Goal: Obtain resource: Download file/media

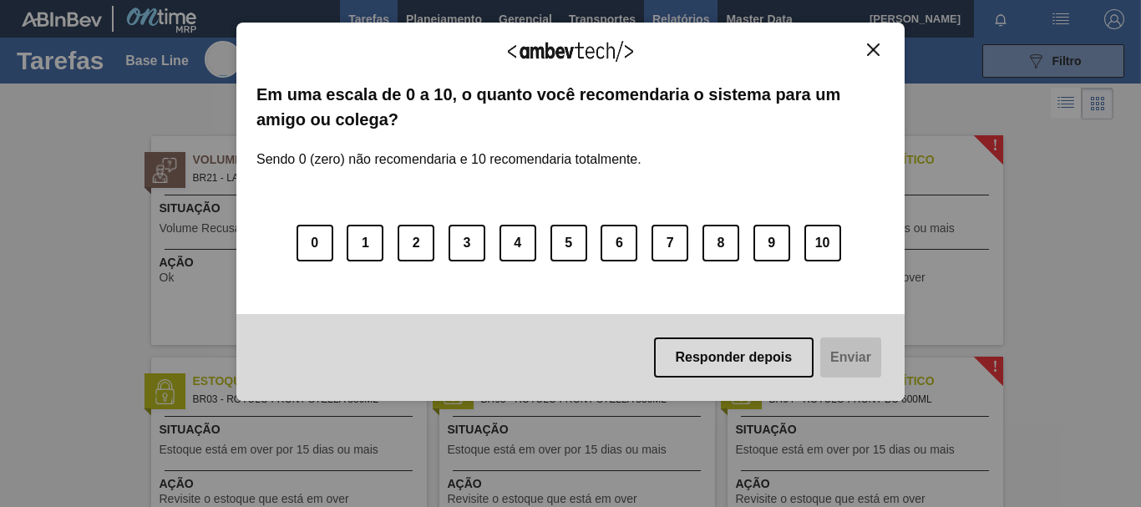
click at [676, 24] on div "Agradecemos seu feedback! Em uma escala de 0 a 10, o quanto você recomendaria o…" at bounding box center [570, 212] width 668 height 460
click at [877, 48] on img "Close" at bounding box center [873, 49] width 13 height 13
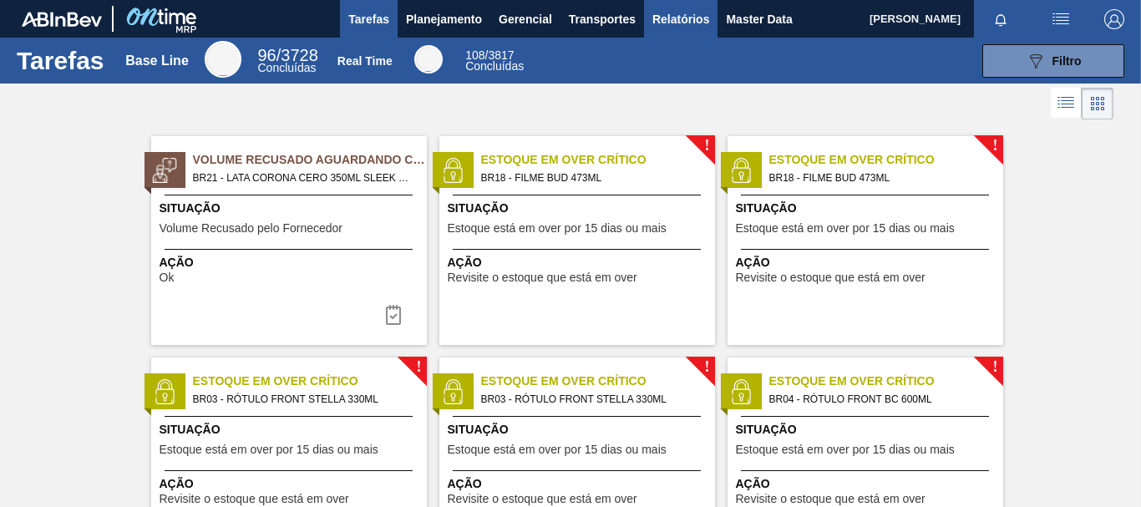
click at [690, 25] on span "Relatórios" at bounding box center [681, 19] width 57 height 20
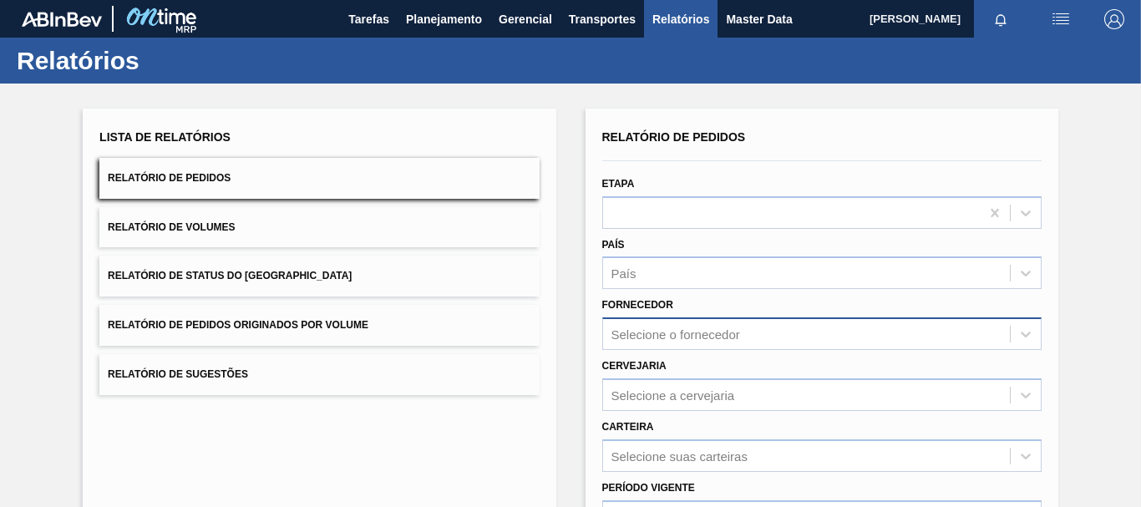
click at [666, 336] on div "Selecione o fornecedor" at bounding box center [821, 333] width 439 height 33
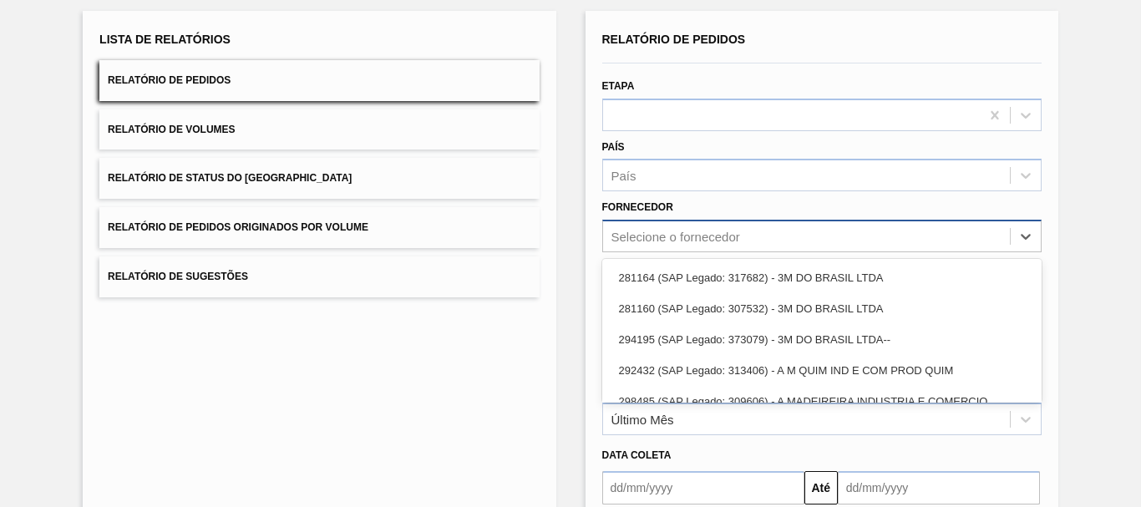
scroll to position [107, 0]
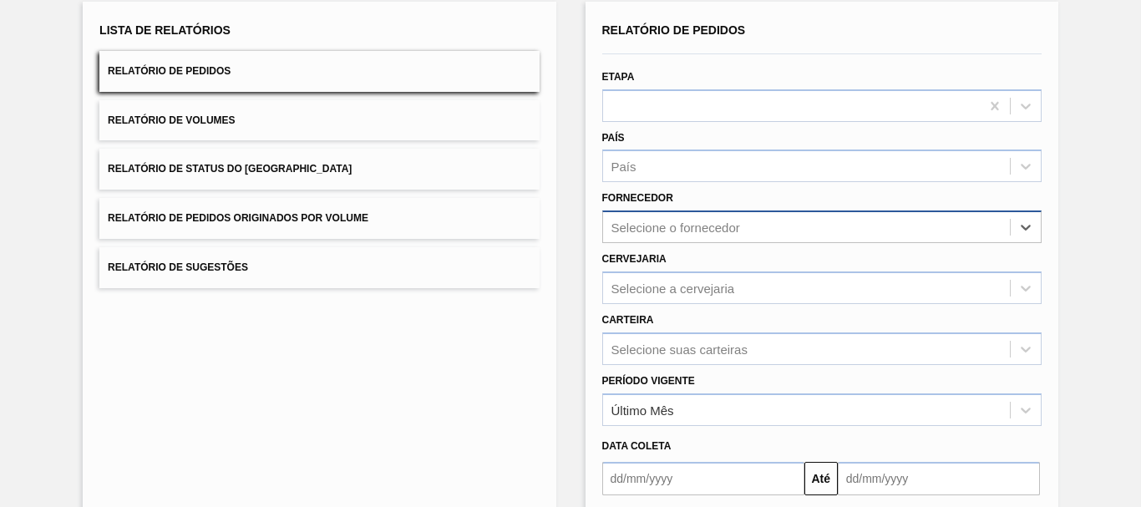
paste input "280389"
type input "280389"
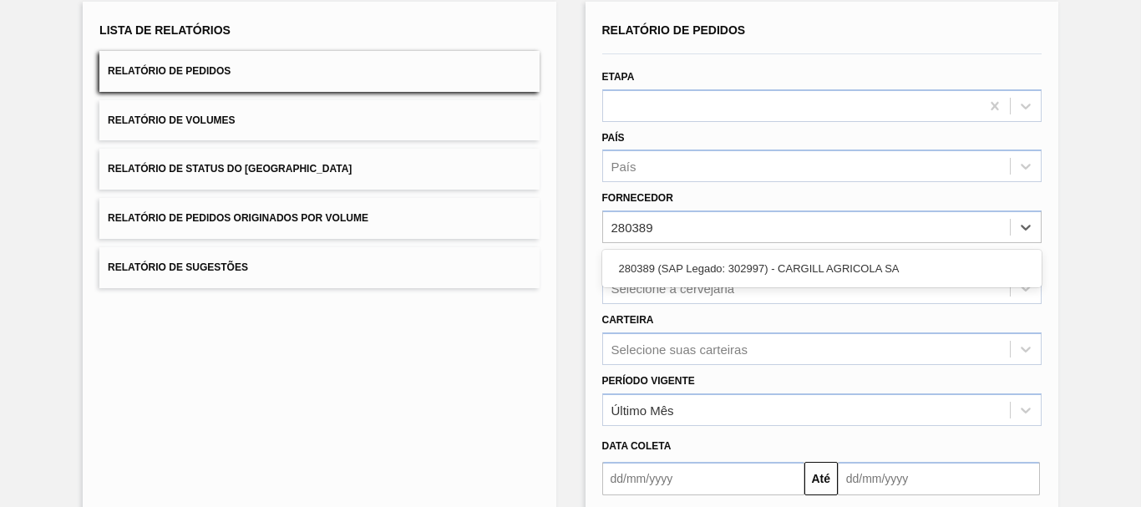
click at [676, 267] on div "280389 (SAP Legado: 302997) - CARGILL AGRICOLA SA" at bounding box center [821, 268] width 439 height 31
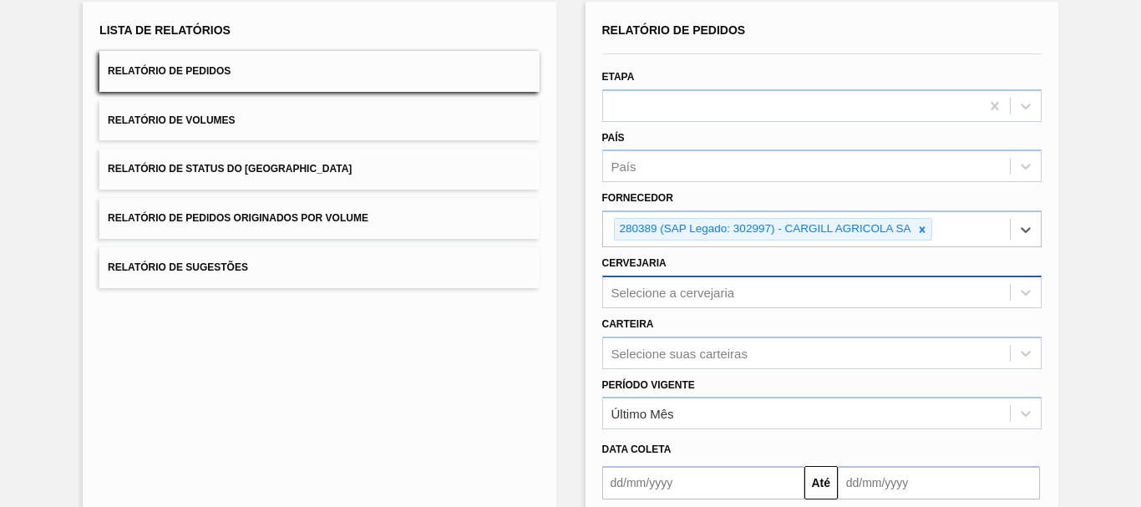
click at [669, 288] on div "Selecione a cervejaria" at bounding box center [821, 292] width 439 height 33
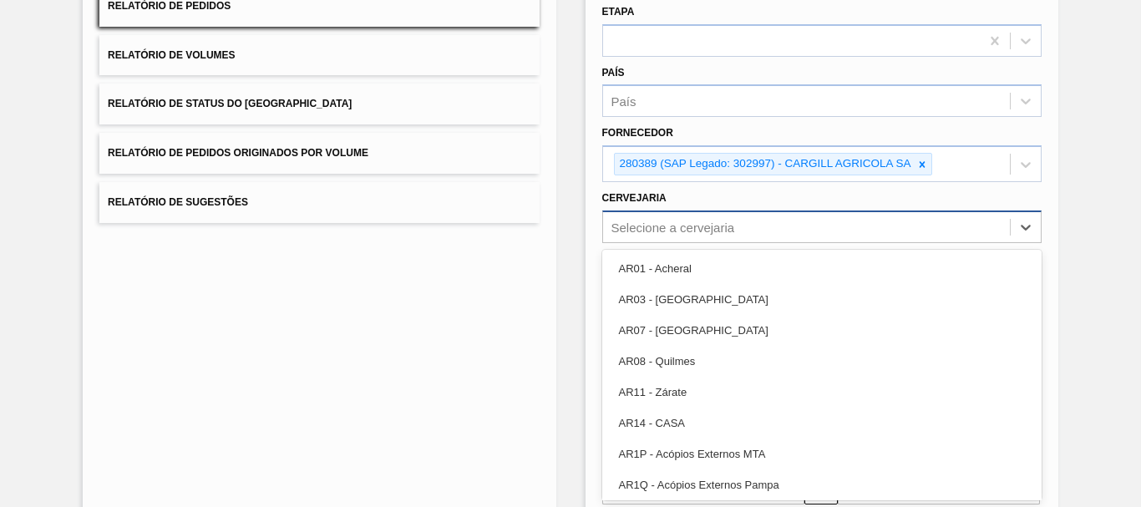
click at [645, 236] on div "Selecione a cervejaria" at bounding box center [806, 227] width 407 height 24
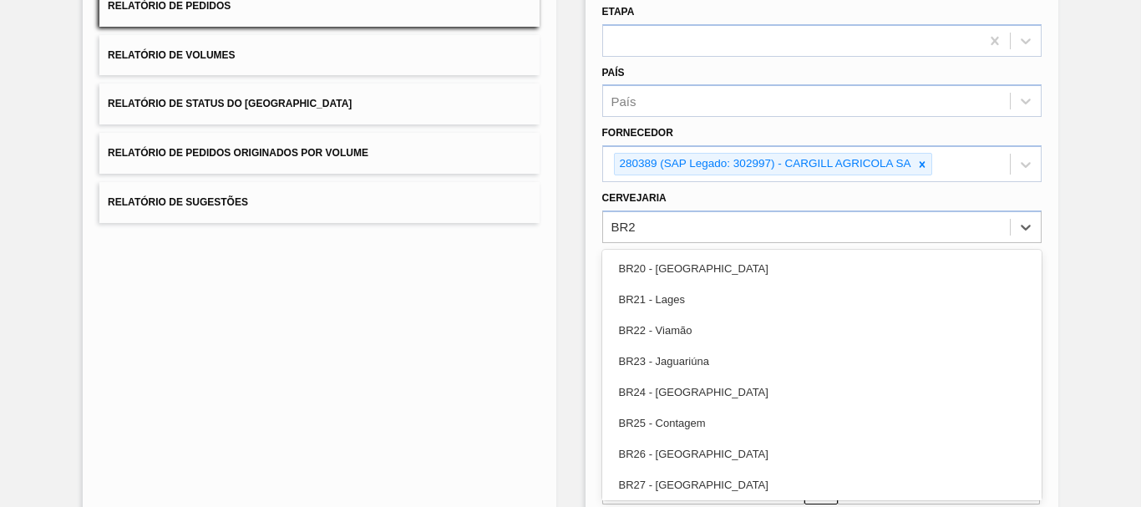
type input "BR27"
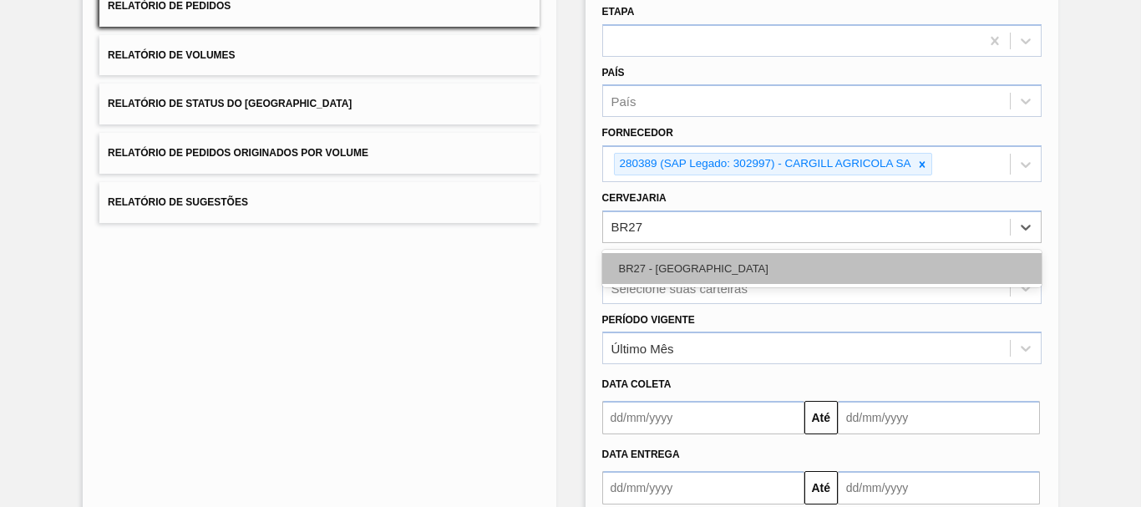
click at [690, 270] on div "BR27 - [GEOGRAPHIC_DATA]" at bounding box center [821, 268] width 439 height 31
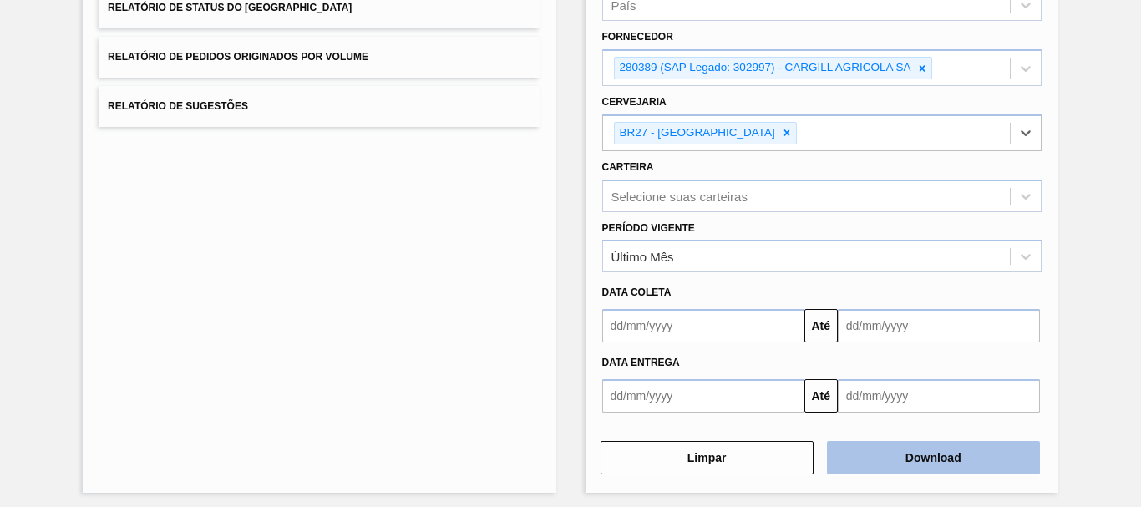
scroll to position [275, 0]
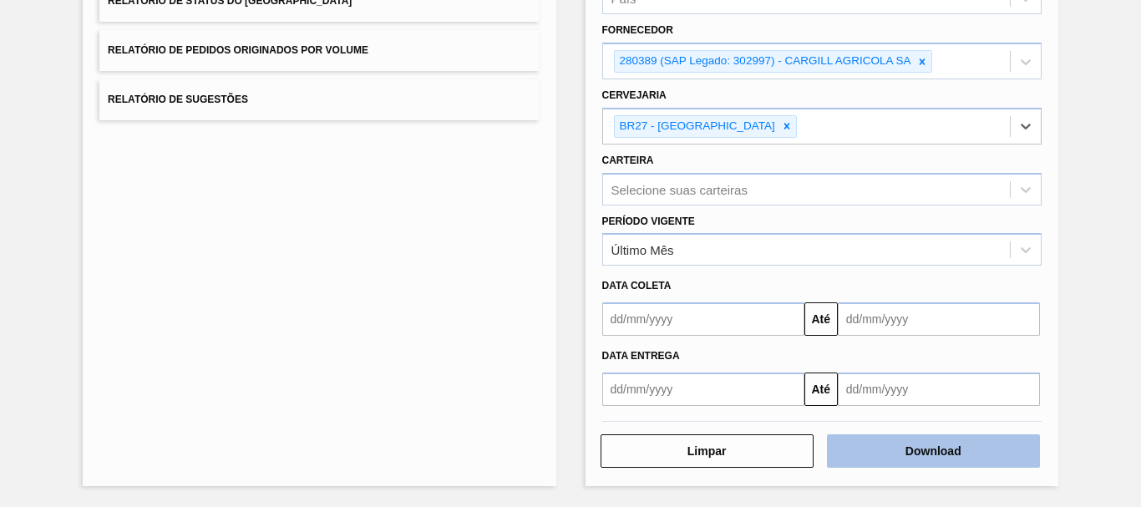
click at [989, 453] on button "Download" at bounding box center [933, 450] width 213 height 33
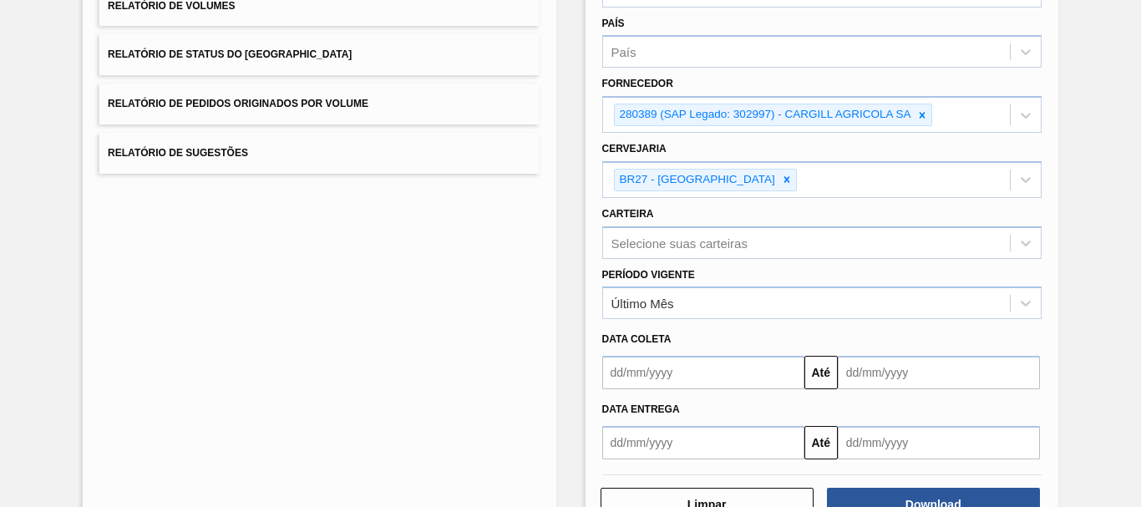
scroll to position [191, 0]
